Goal: Communication & Community: Answer question/provide support

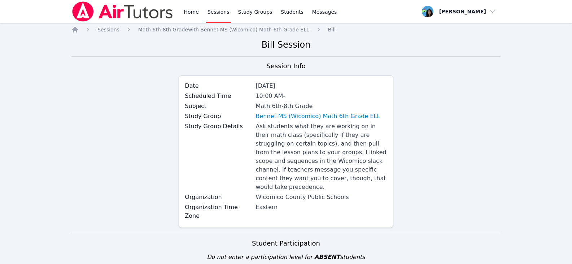
click at [214, 14] on link "Sessions" at bounding box center [218, 11] width 25 height 23
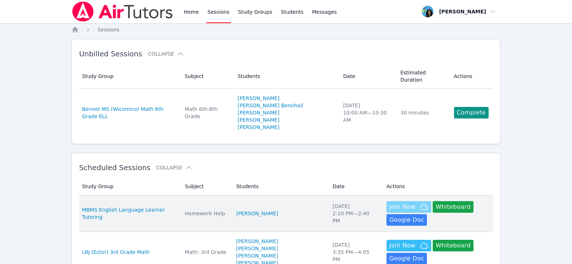
click at [391, 202] on span "Join Now" at bounding box center [402, 206] width 26 height 9
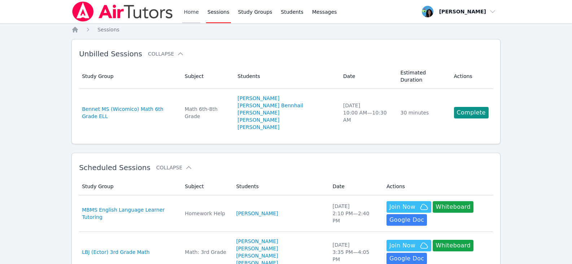
click at [192, 14] on link "Home" at bounding box center [191, 11] width 18 height 23
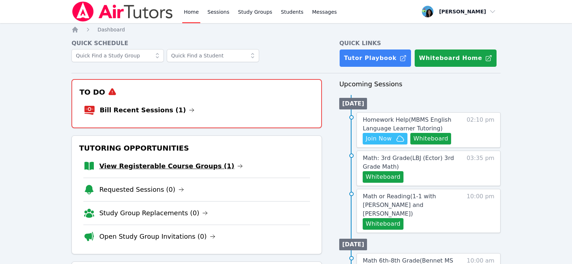
click at [206, 165] on link "View Registerable Course Groups (1)" at bounding box center [171, 166] width 144 height 10
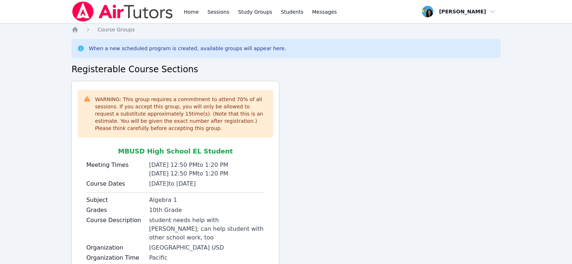
drag, startPoint x: 218, startPoint y: 15, endPoint x: 232, endPoint y: 23, distance: 16.0
click at [218, 15] on link "Sessions" at bounding box center [218, 11] width 25 height 23
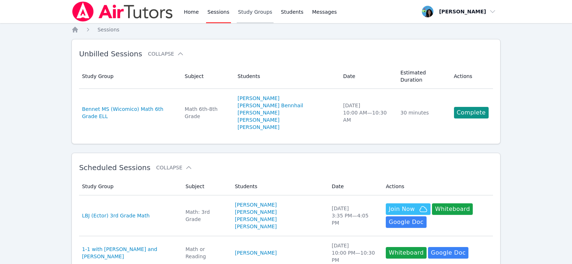
click at [243, 12] on link "Study Groups" at bounding box center [255, 11] width 37 height 23
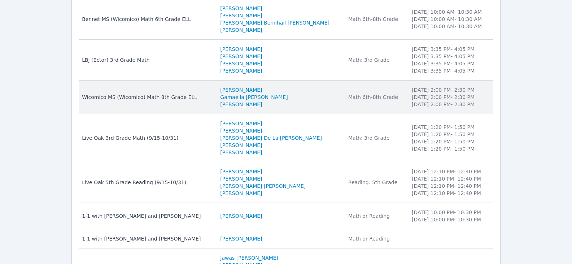
scroll to position [208, 0]
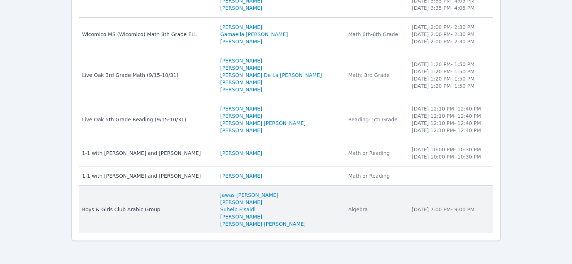
click at [207, 201] on td "Name Boys & Girls Club Arabic Group" at bounding box center [147, 209] width 137 height 48
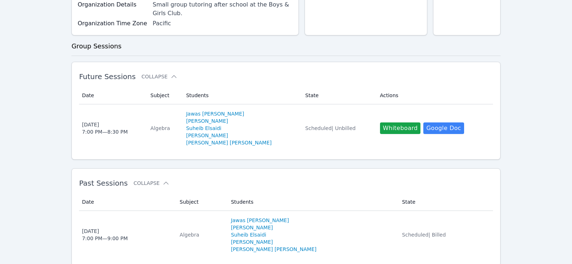
scroll to position [180, 0]
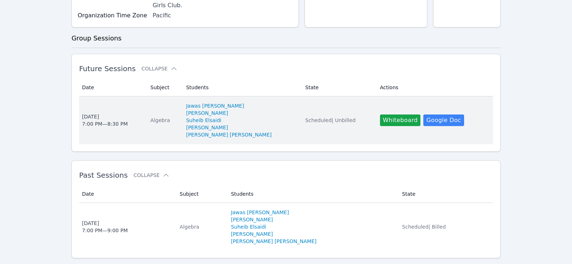
click at [322, 115] on td "State Scheduled | Unbilled" at bounding box center [338, 120] width 75 height 48
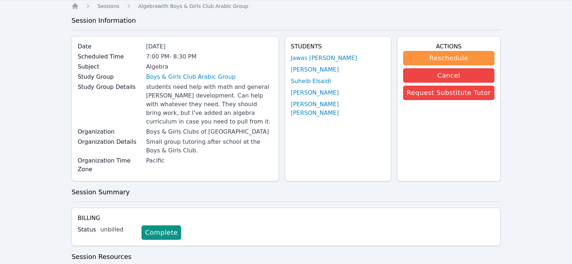
scroll to position [36, 0]
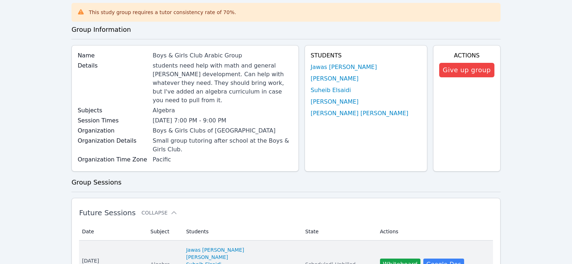
scroll to position [180, 0]
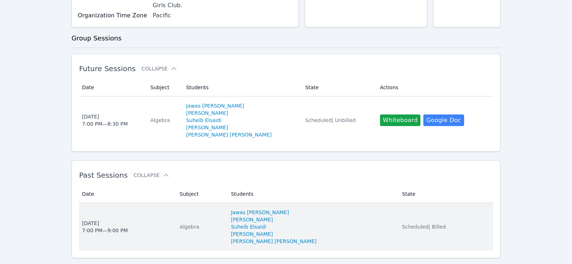
click at [160, 219] on td "Date [DATE] 7:00 PM — 9:00 PM" at bounding box center [127, 227] width 96 height 48
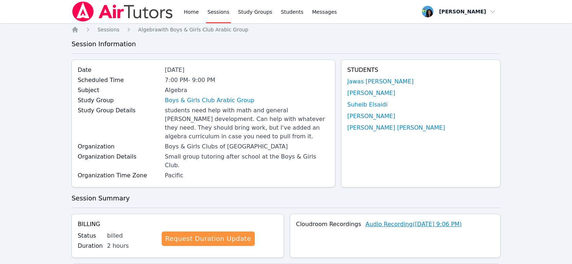
click at [414, 220] on link "Audio Recording ( [DATE] 9:06 PM )" at bounding box center [413, 224] width 96 height 9
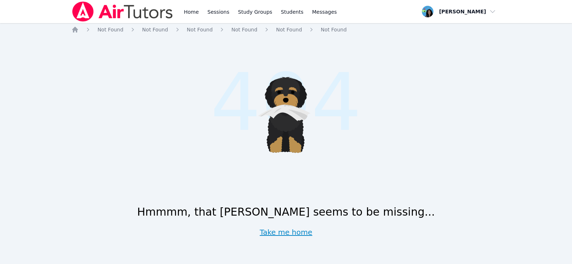
click at [285, 235] on link "Take me home" at bounding box center [286, 232] width 53 height 10
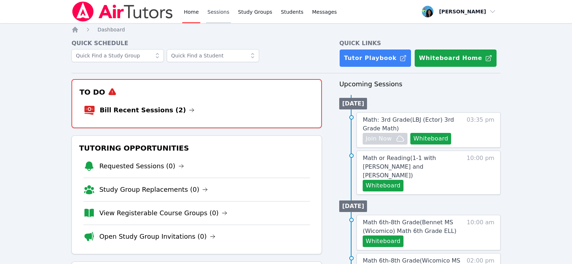
drag, startPoint x: 216, startPoint y: 14, endPoint x: 223, endPoint y: 16, distance: 6.2
click at [216, 14] on link "Sessions" at bounding box center [218, 11] width 25 height 23
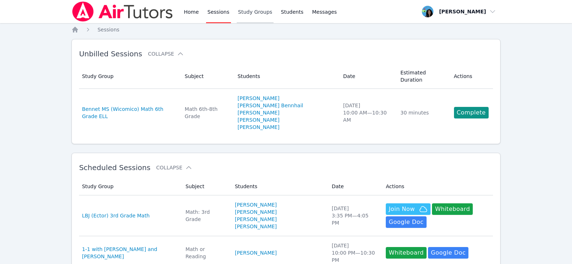
click at [256, 13] on link "Study Groups" at bounding box center [255, 11] width 37 height 23
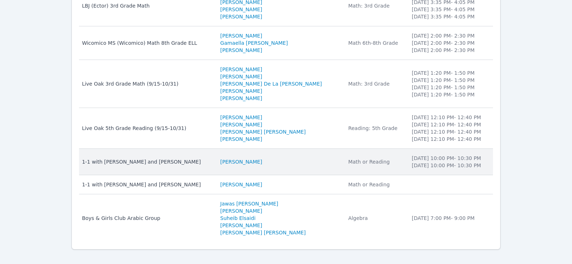
scroll to position [208, 0]
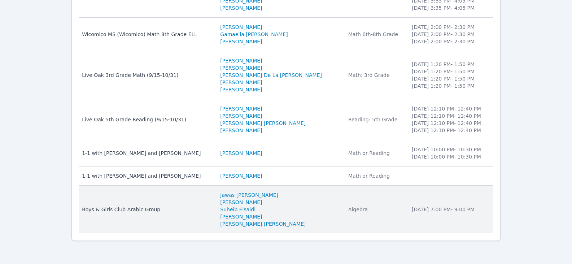
click at [200, 204] on td "Name Boys & Girls Club Arabic Group" at bounding box center [147, 209] width 137 height 48
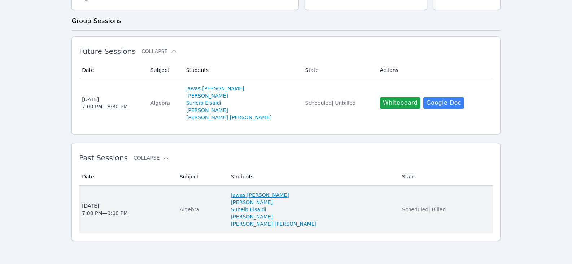
scroll to position [172, 0]
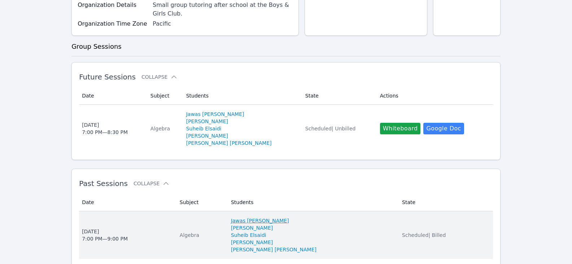
click at [263, 217] on link "Jawas [PERSON_NAME]" at bounding box center [260, 220] width 58 height 7
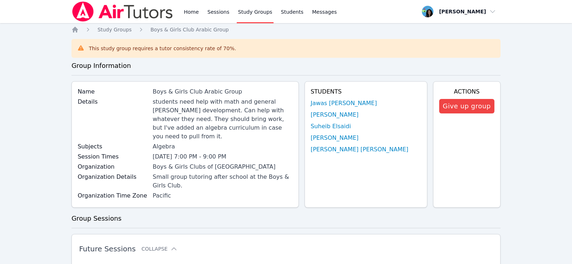
scroll to position [172, 0]
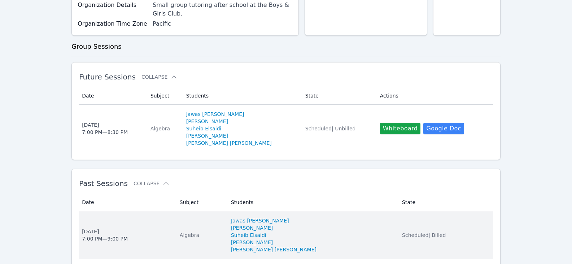
click at [219, 231] on div "Algebra" at bounding box center [201, 234] width 43 height 7
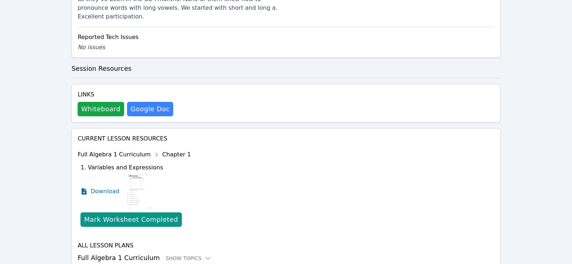
scroll to position [452, 0]
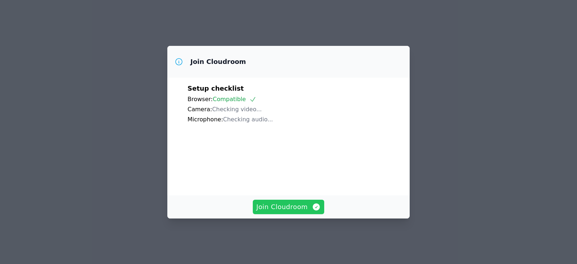
click at [317, 210] on icon "button" at bounding box center [316, 206] width 7 height 7
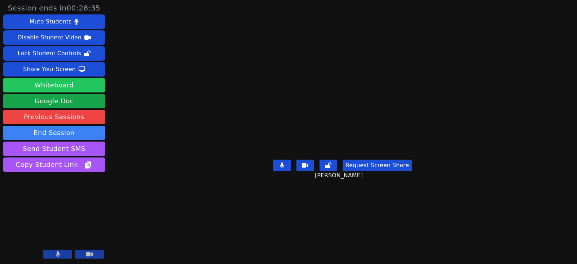
click at [102, 91] on button "Whiteboard" at bounding box center [54, 85] width 102 height 14
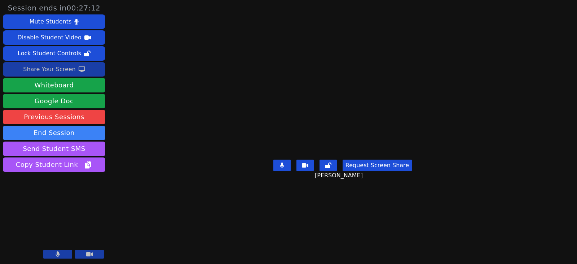
click at [61, 69] on div "Share Your Screen" at bounding box center [49, 69] width 53 height 12
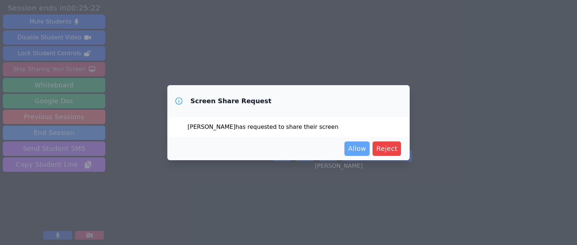
click at [364, 149] on span "Allow" at bounding box center [357, 149] width 18 height 10
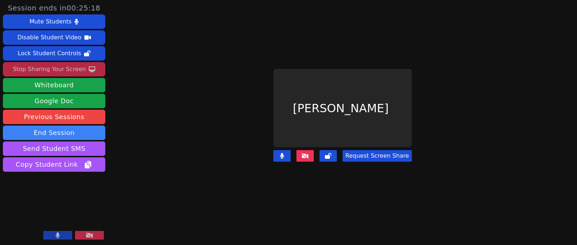
click at [54, 70] on div "Stop Sharing Your Screen" at bounding box center [49, 69] width 73 height 12
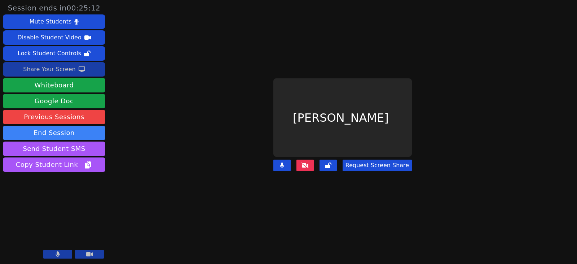
click at [368, 162] on button "Request Screen Share" at bounding box center [377, 165] width 69 height 12
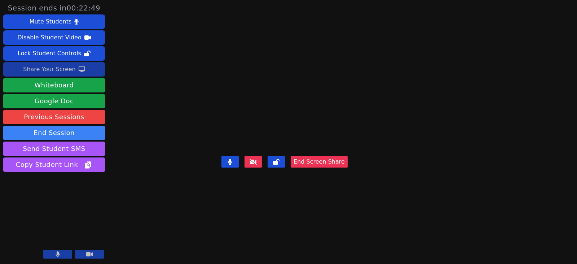
drag, startPoint x: 369, startPoint y: 241, endPoint x: 383, endPoint y: 241, distance: 13.3
click at [348, 167] on button "End Screen Share" at bounding box center [319, 162] width 57 height 12
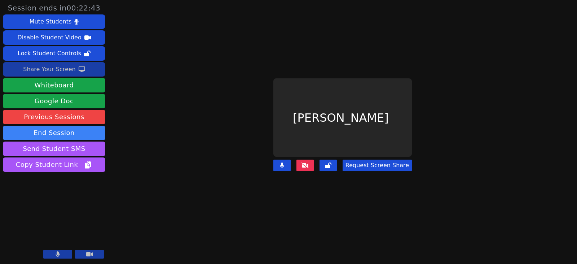
click at [306, 162] on icon at bounding box center [305, 165] width 7 height 6
